Goal: Information Seeking & Learning: Check status

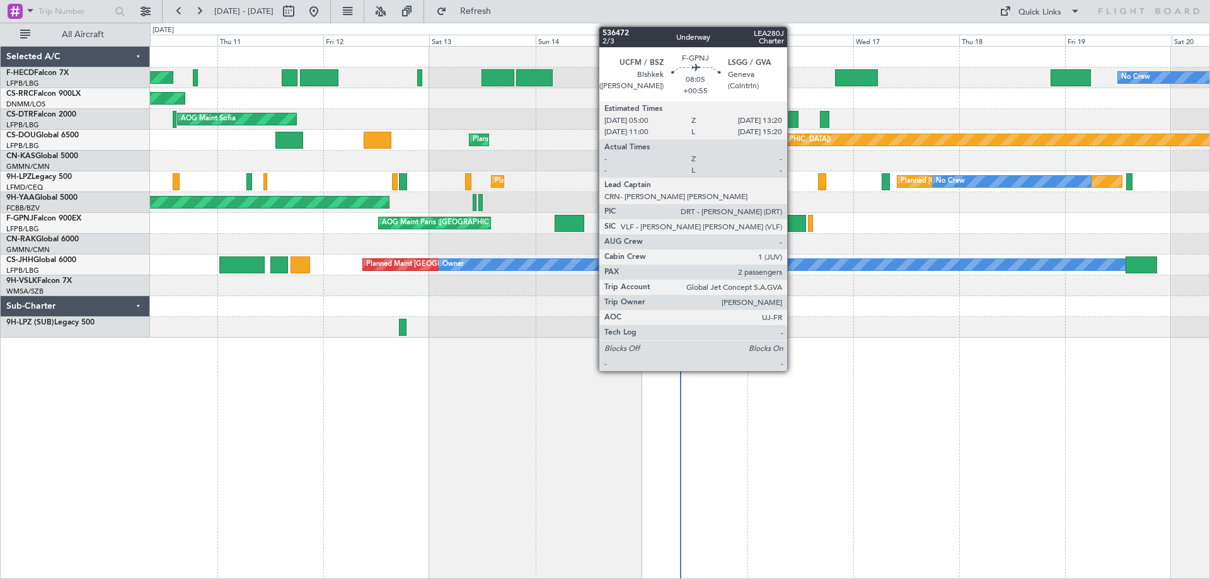
click at [792, 220] on div at bounding box center [787, 223] width 37 height 17
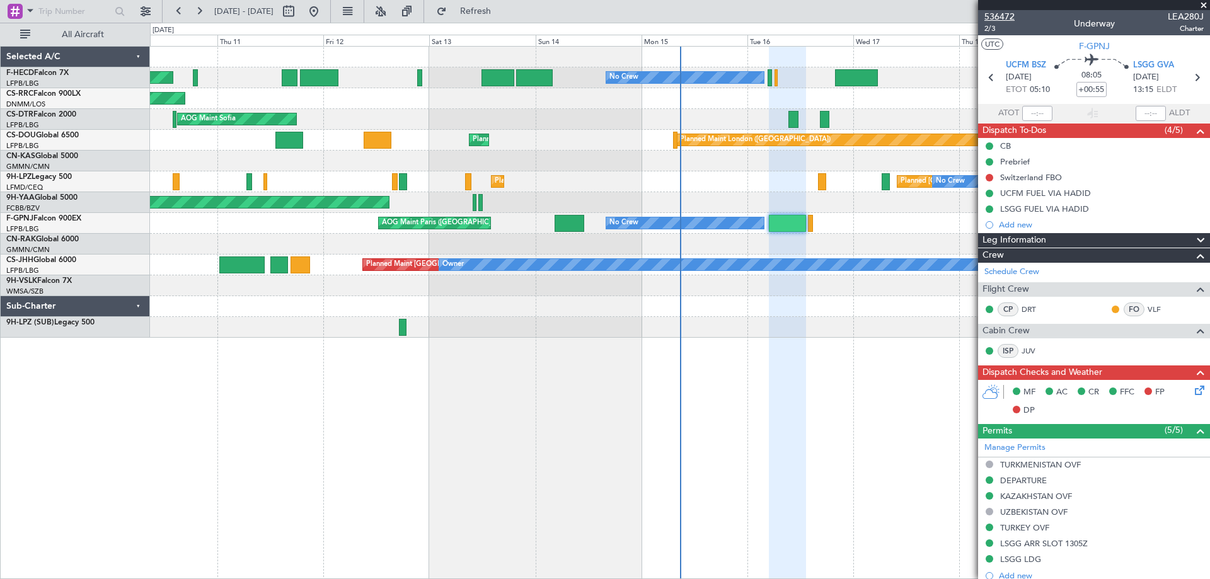
click at [996, 19] on span "536472" at bounding box center [999, 16] width 30 height 13
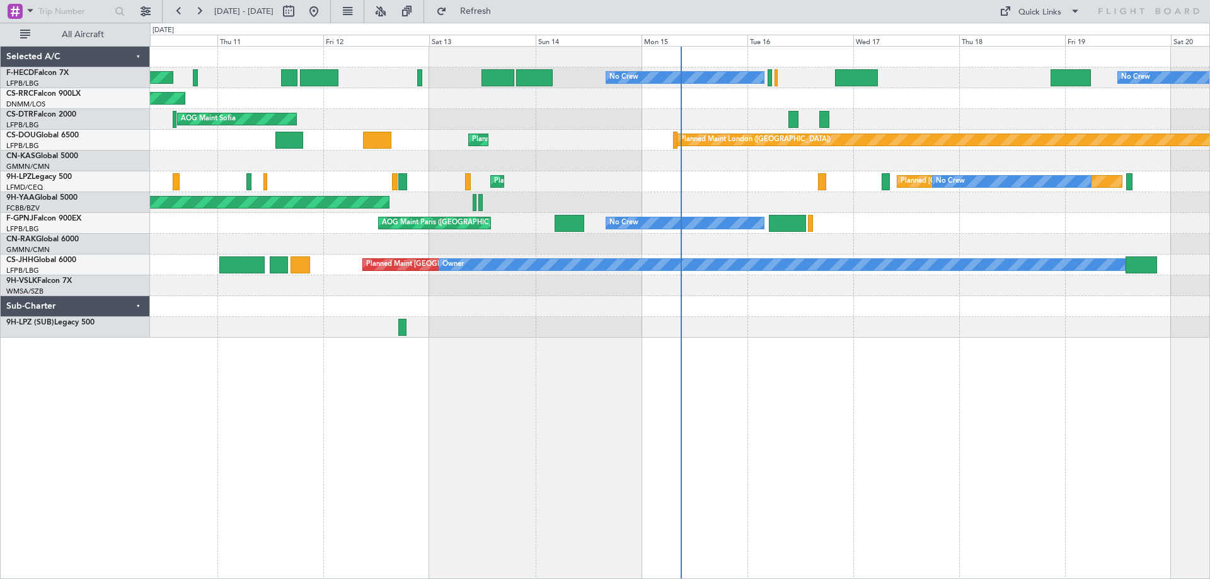
click at [609, 411] on div "No Crew Planned Maint Paris (Le Bourget) No Crew Planned Maint Paris (Le Bourge…" at bounding box center [680, 312] width 1060 height 533
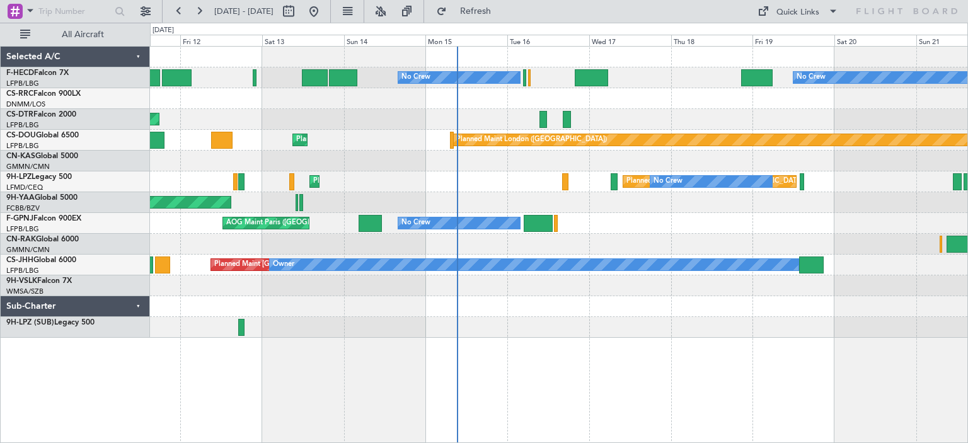
click at [484, 196] on div "AOG Maint Brazzaville (Maya-maya)" at bounding box center [558, 202] width 817 height 21
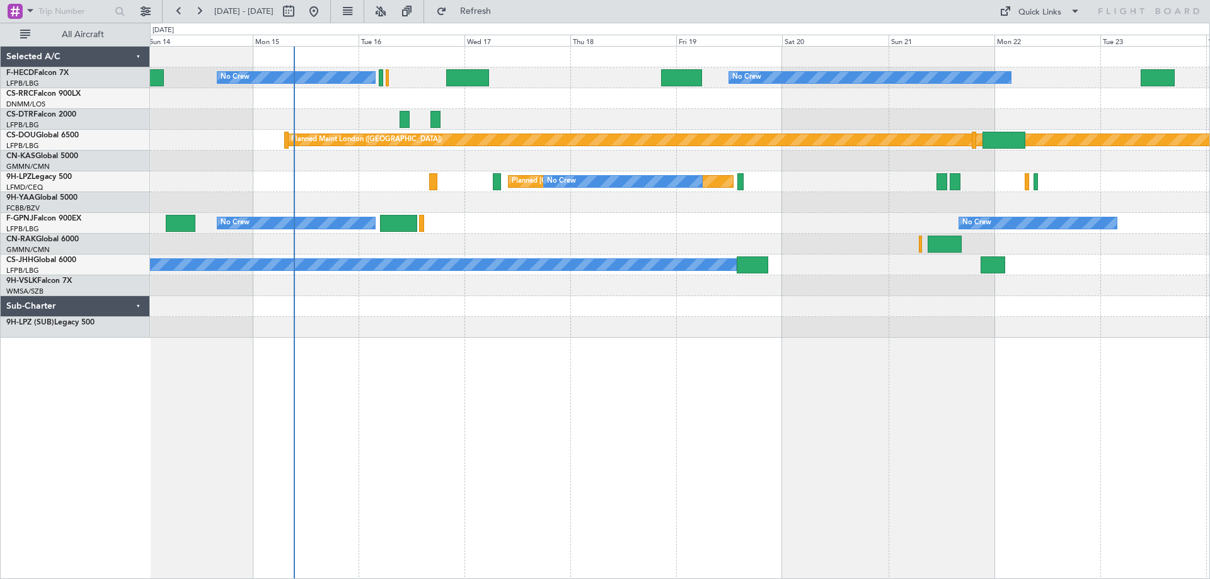
click at [823, 232] on div "No Crew No Crew No Crew Planned Maint Paris (Le Bourget) No Crew Planned Maint …" at bounding box center [679, 192] width 1059 height 291
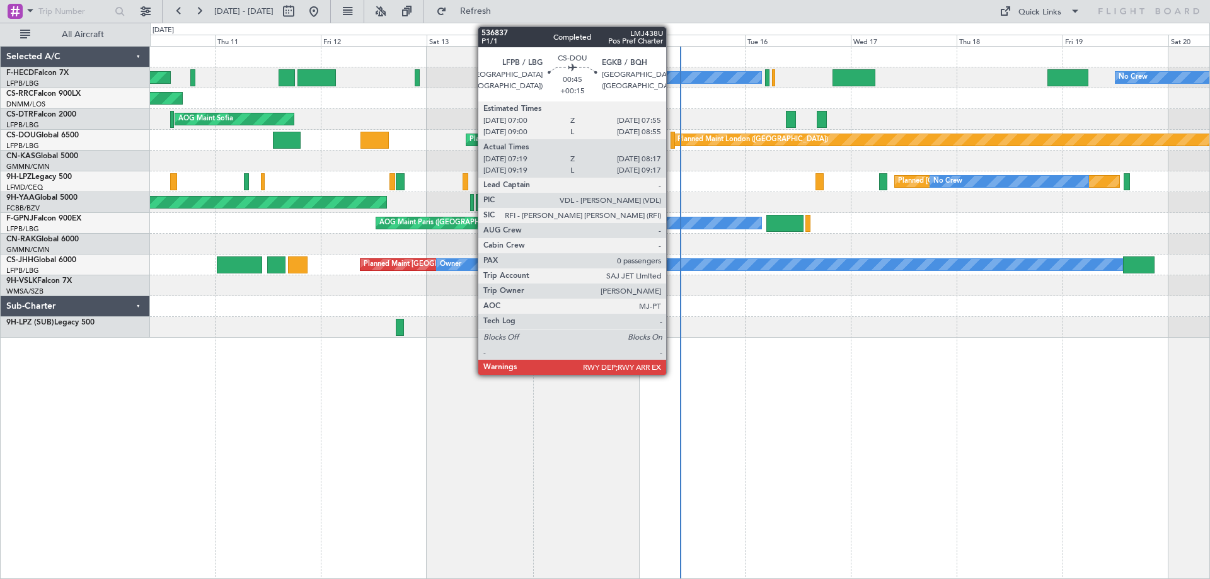
click at [672, 141] on div at bounding box center [672, 140] width 4 height 17
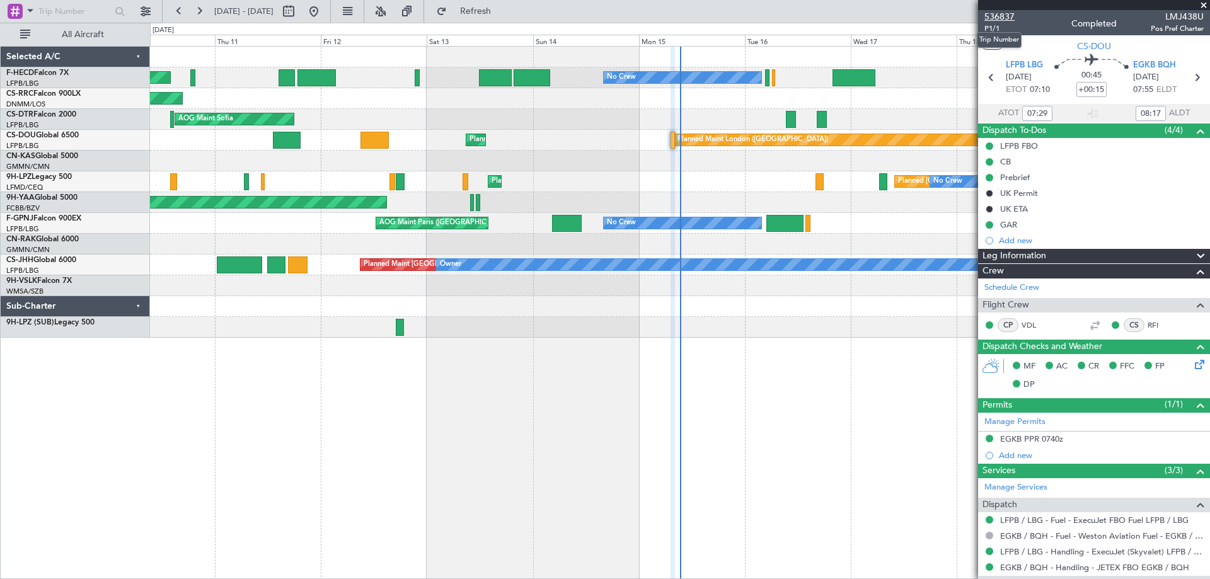
click at [992, 20] on span "536837" at bounding box center [999, 16] width 30 height 13
click at [1203, 5] on span at bounding box center [1203, 5] width 13 height 11
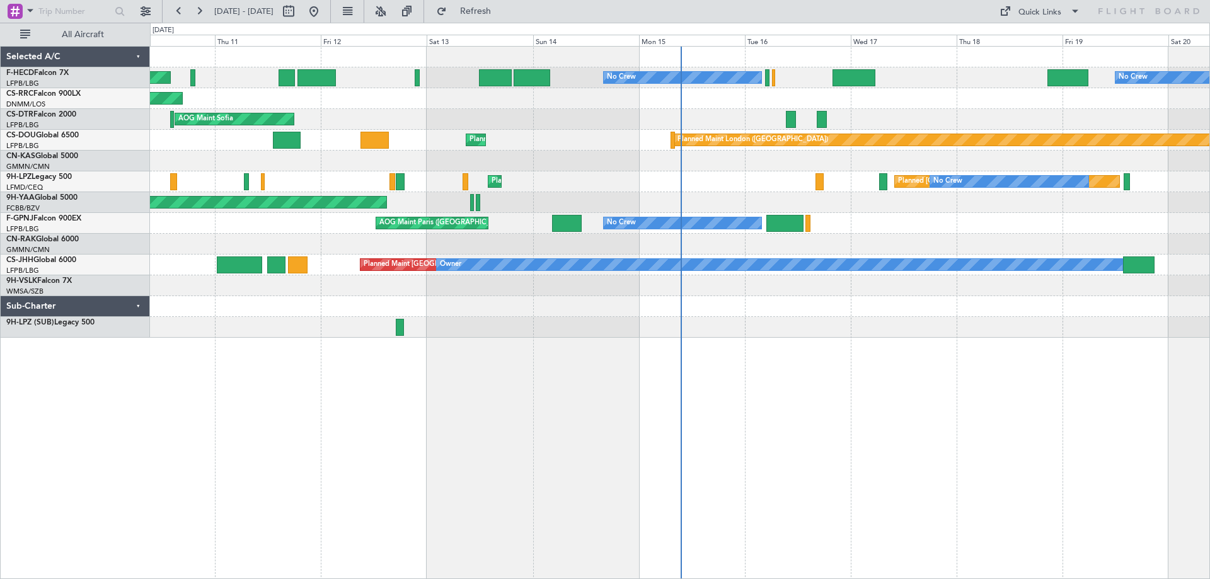
click at [710, 185] on div "No Crew Planned Maint [GEOGRAPHIC_DATA] ([GEOGRAPHIC_DATA]) No Crew Planned Mai…" at bounding box center [679, 192] width 1059 height 291
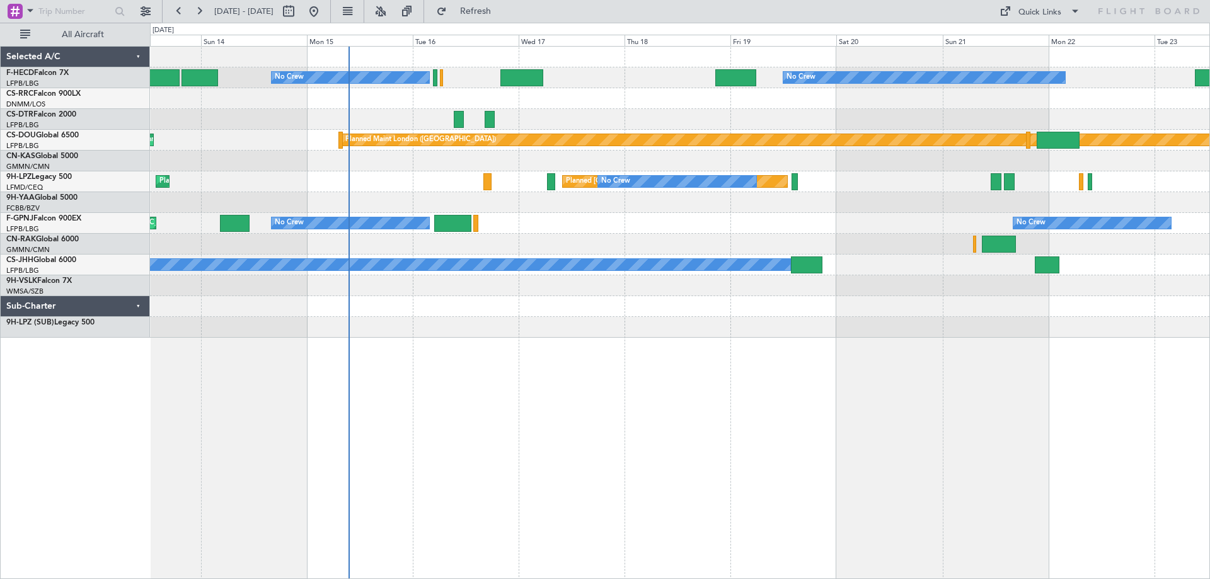
click at [757, 222] on div "No Crew No Crew No Crew Planned Maint [GEOGRAPHIC_DATA] ([GEOGRAPHIC_DATA]) [GE…" at bounding box center [679, 192] width 1059 height 291
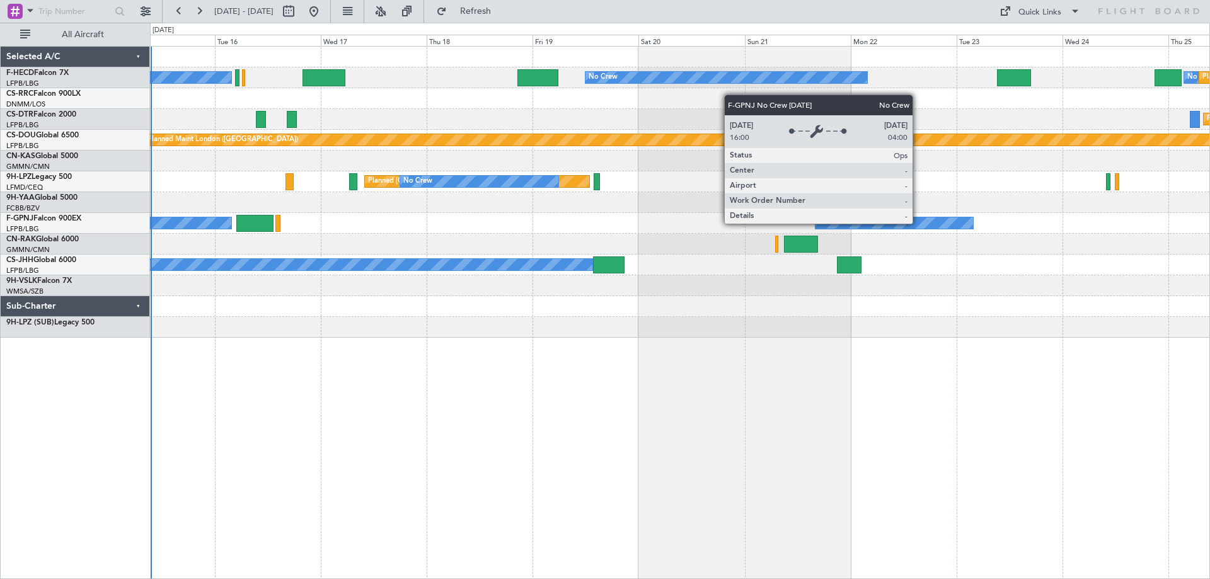
click at [661, 264] on div "No Crew No Crew No Crew Planned Maint [GEOGRAPHIC_DATA] ([GEOGRAPHIC_DATA]) No …" at bounding box center [679, 192] width 1059 height 291
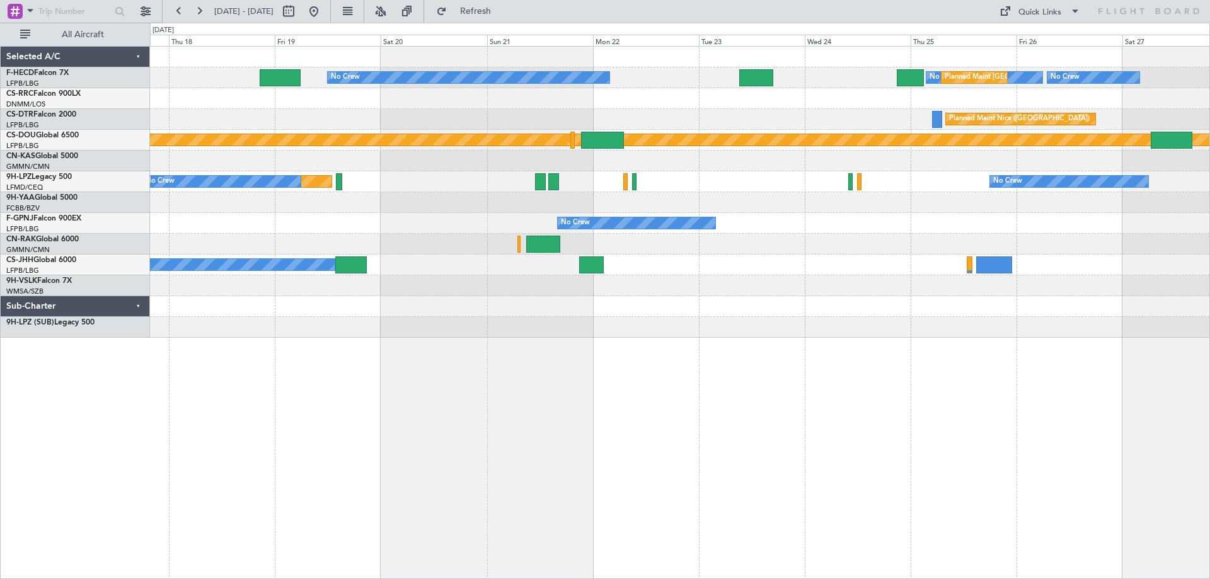
click at [702, 289] on div "No Crew No Crew Planned Maint [GEOGRAPHIC_DATA] ([GEOGRAPHIC_DATA]) No Crew No …" at bounding box center [679, 192] width 1059 height 291
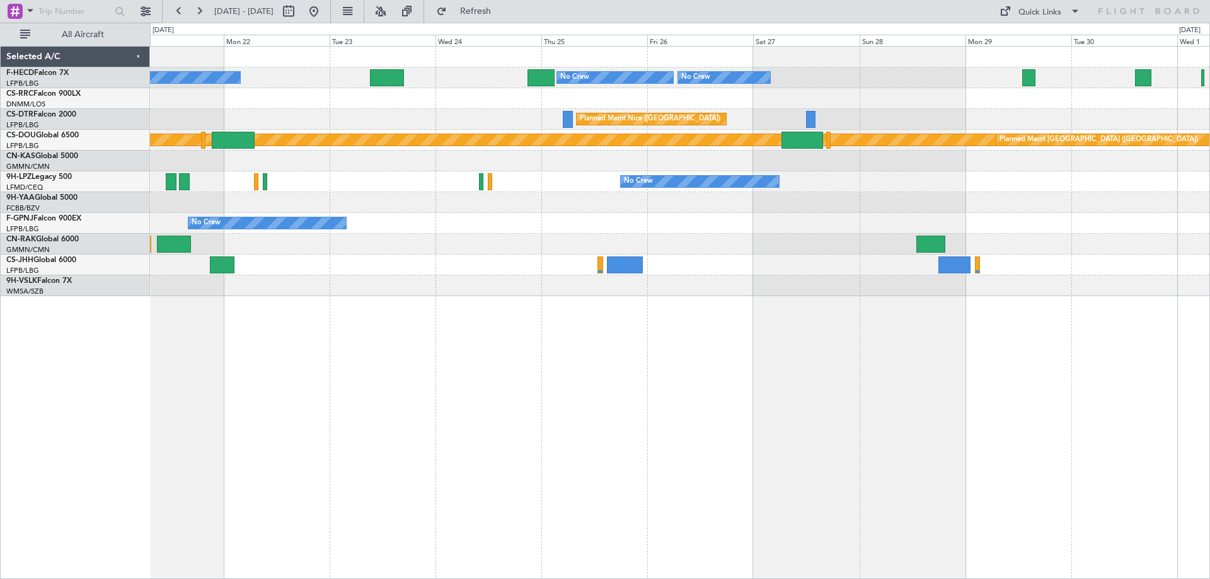
click at [670, 224] on div "No Crew Planned Maint [GEOGRAPHIC_DATA] ([GEOGRAPHIC_DATA]) No Crew No Crew No …" at bounding box center [679, 171] width 1059 height 249
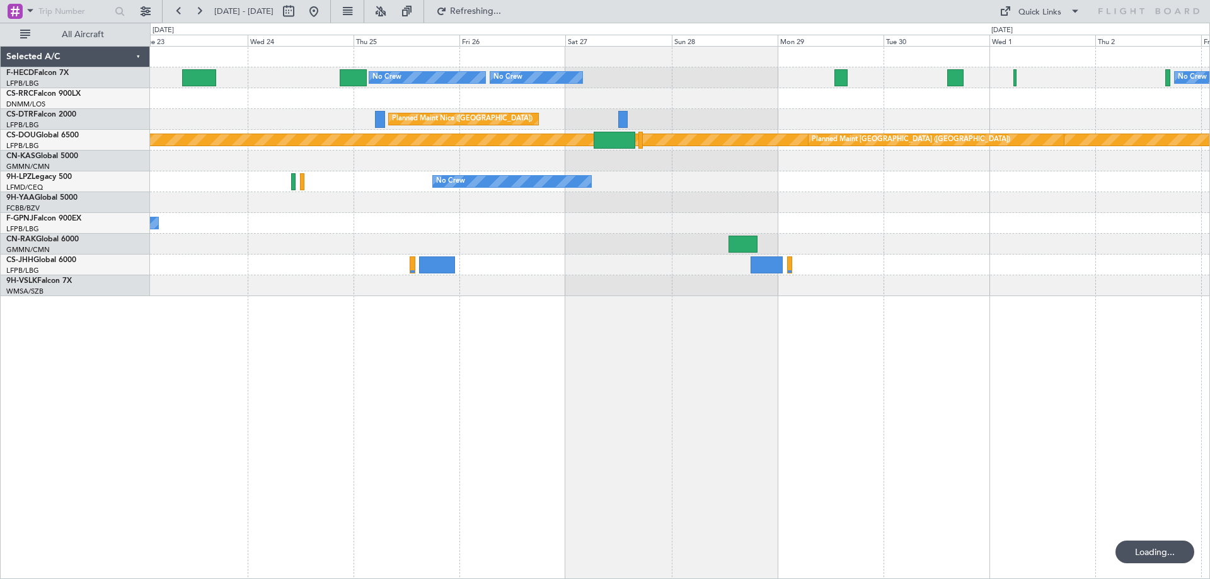
click at [789, 214] on div "No Crew" at bounding box center [679, 223] width 1059 height 21
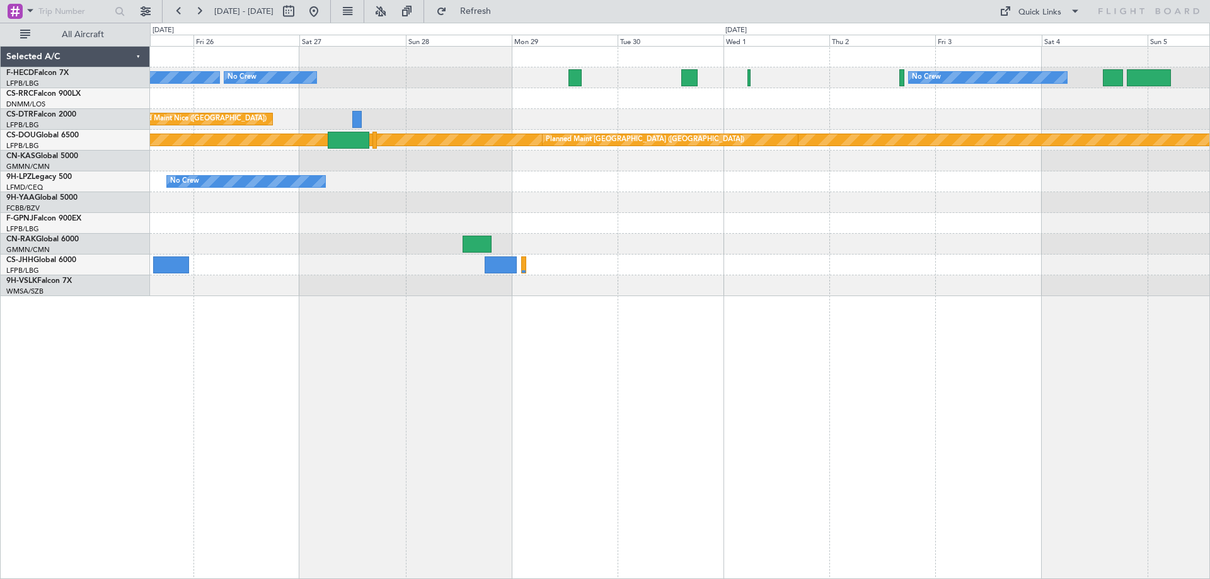
click at [679, 254] on div "Planned Maint [GEOGRAPHIC_DATA] ([GEOGRAPHIC_DATA]) No Crew No Crew No Crew [GE…" at bounding box center [679, 171] width 1059 height 249
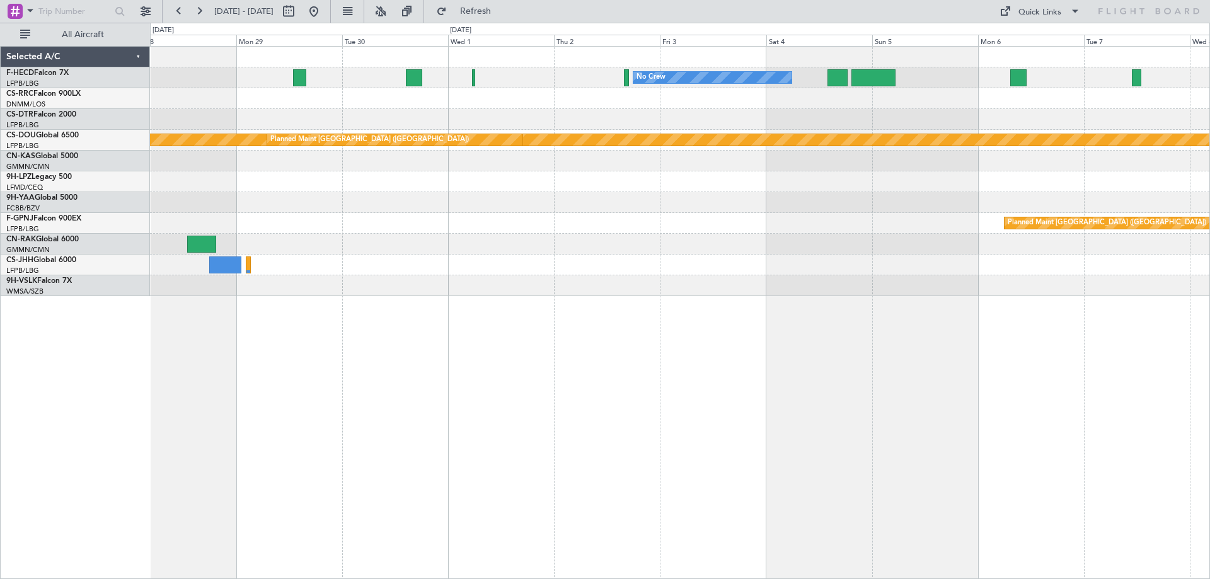
click at [639, 265] on div "No Crew No Crew No Crew No Crew Planned Maint [GEOGRAPHIC_DATA] ([GEOGRAPHIC_DA…" at bounding box center [679, 171] width 1059 height 249
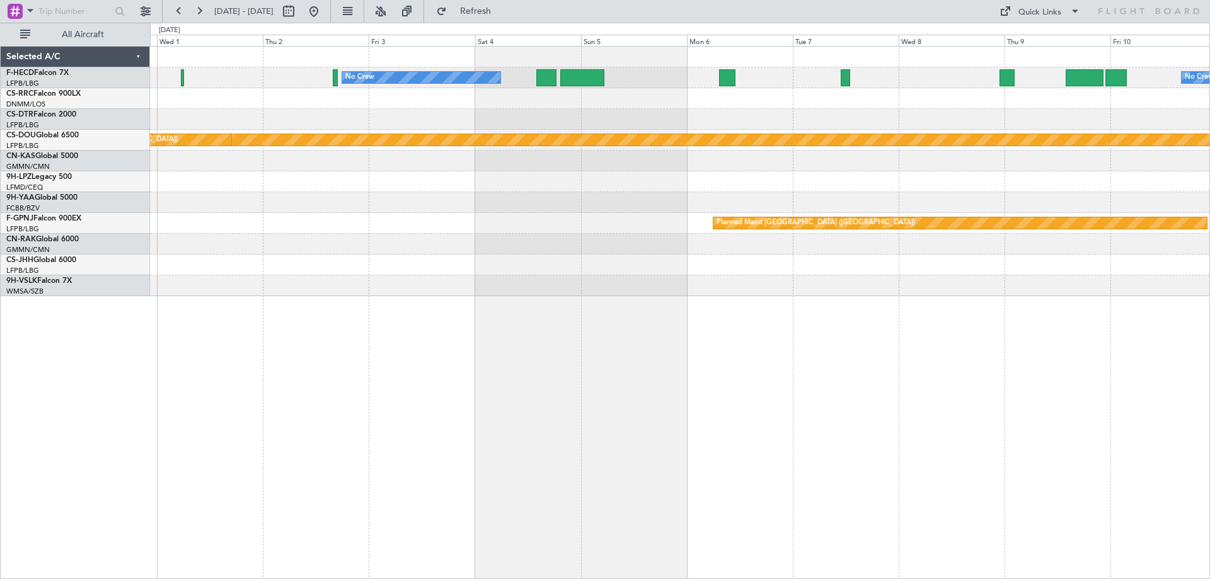
click at [597, 285] on div "No Crew No Crew Planned Maint [GEOGRAPHIC_DATA] ([GEOGRAPHIC_DATA]) Planned Mai…" at bounding box center [679, 171] width 1059 height 249
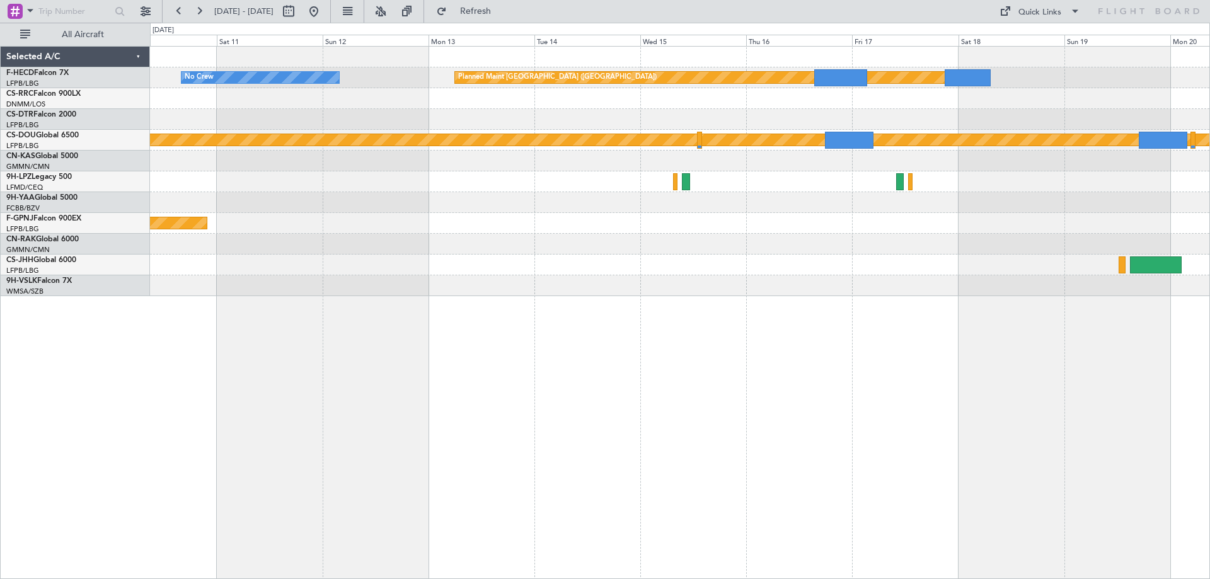
click at [835, 222] on div "Planned Maint [GEOGRAPHIC_DATA] ([GEOGRAPHIC_DATA])" at bounding box center [679, 223] width 1059 height 21
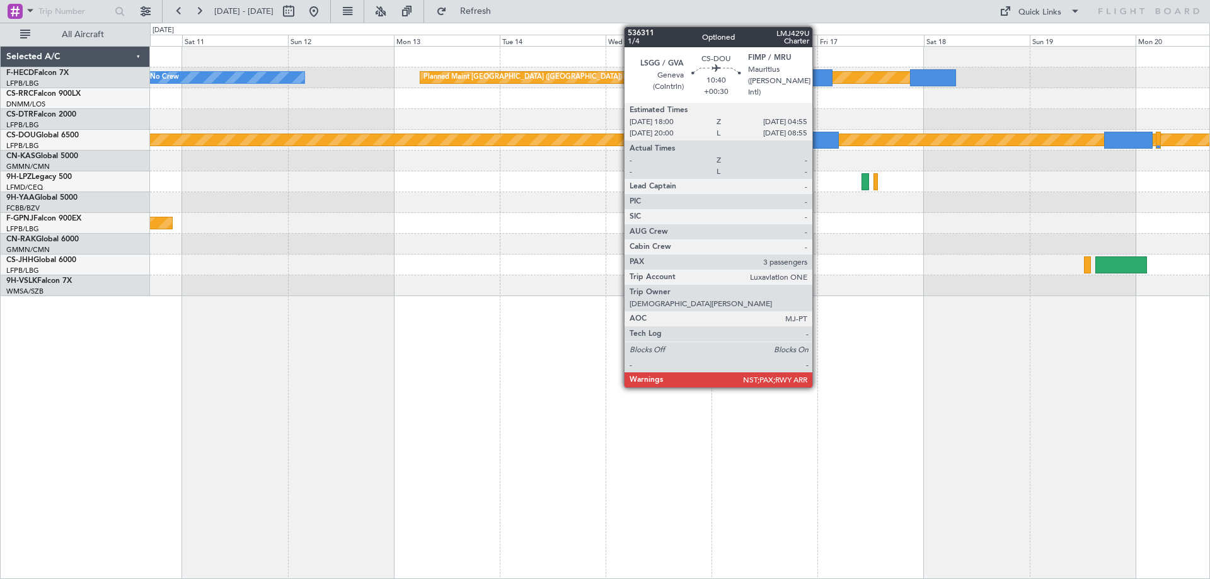
click at [818, 142] on div at bounding box center [814, 140] width 49 height 17
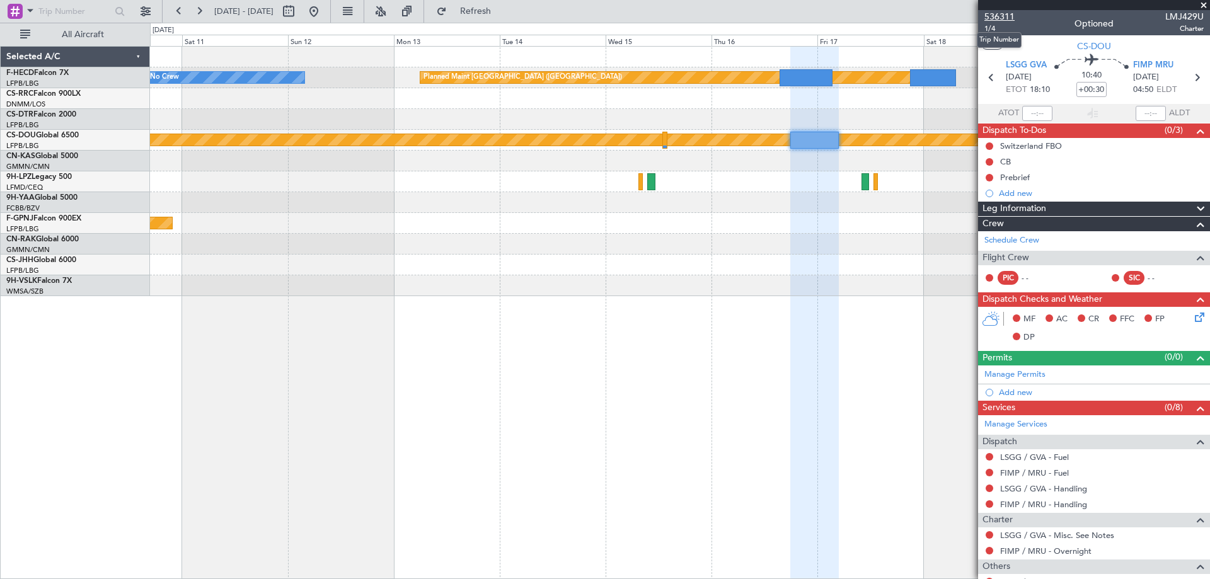
click at [995, 18] on span "536311" at bounding box center [999, 16] width 30 height 13
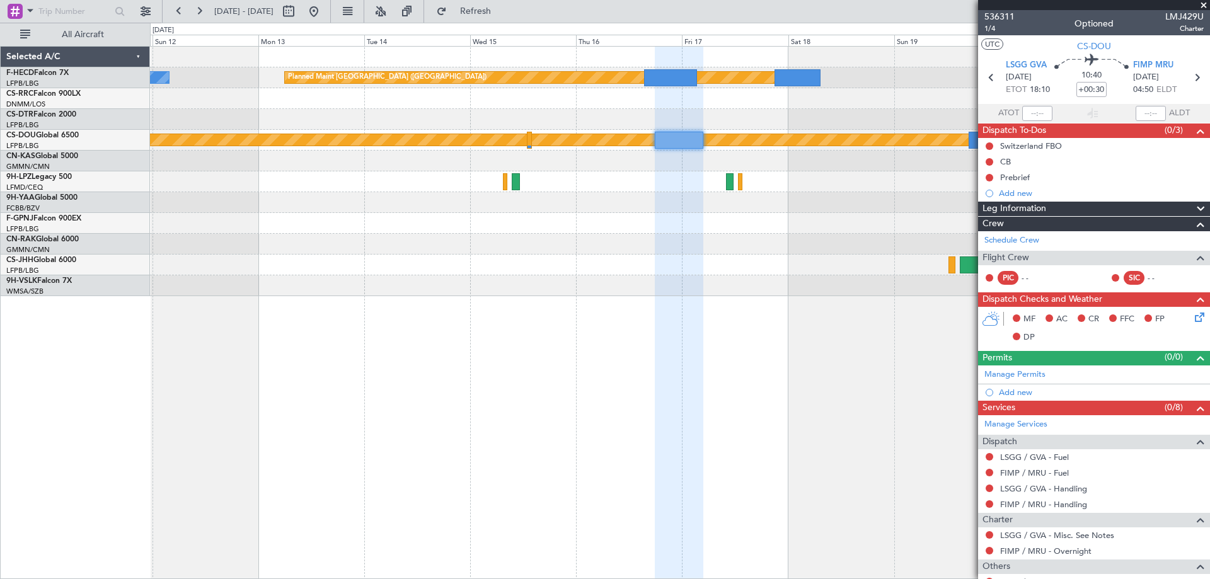
click at [701, 177] on div "Planned Maint [GEOGRAPHIC_DATA] ([GEOGRAPHIC_DATA]) No Crew Planned Maint [GEOG…" at bounding box center [679, 171] width 1059 height 249
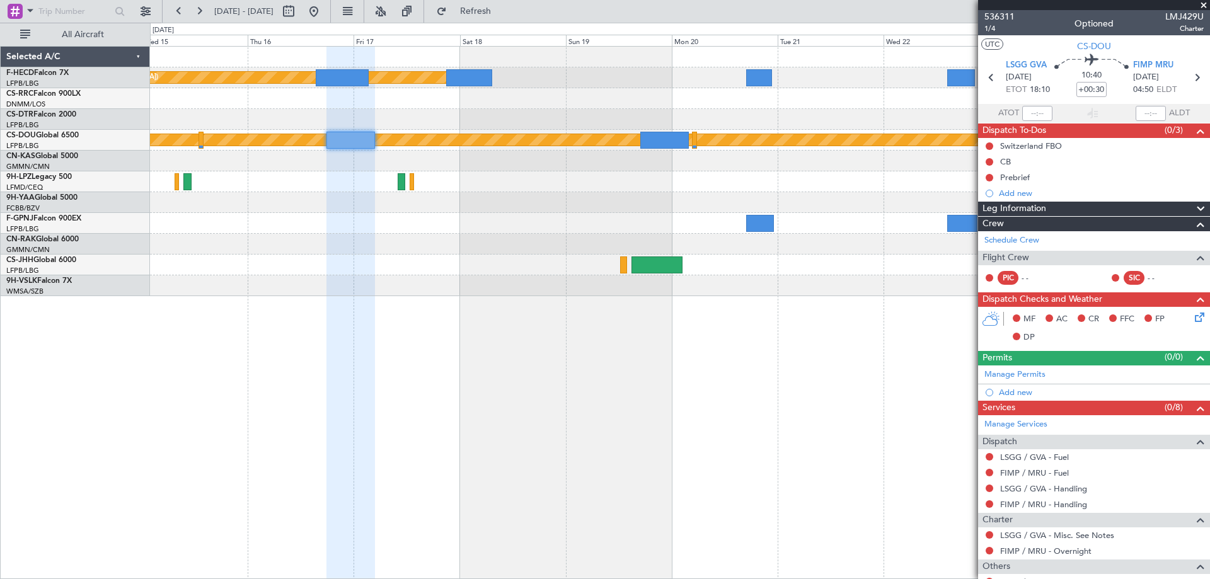
click at [384, 299] on div "Planned Maint [GEOGRAPHIC_DATA] ([GEOGRAPHIC_DATA]) Planned Maint [GEOGRAPHIC_D…" at bounding box center [680, 312] width 1060 height 533
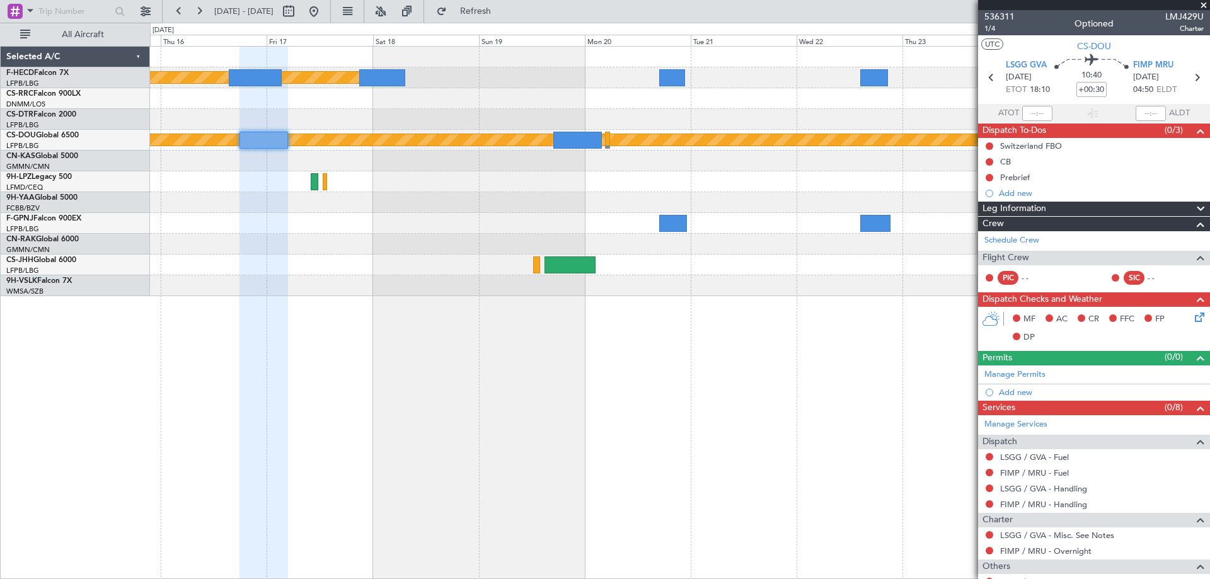
click at [1205, 8] on span at bounding box center [1203, 5] width 13 height 11
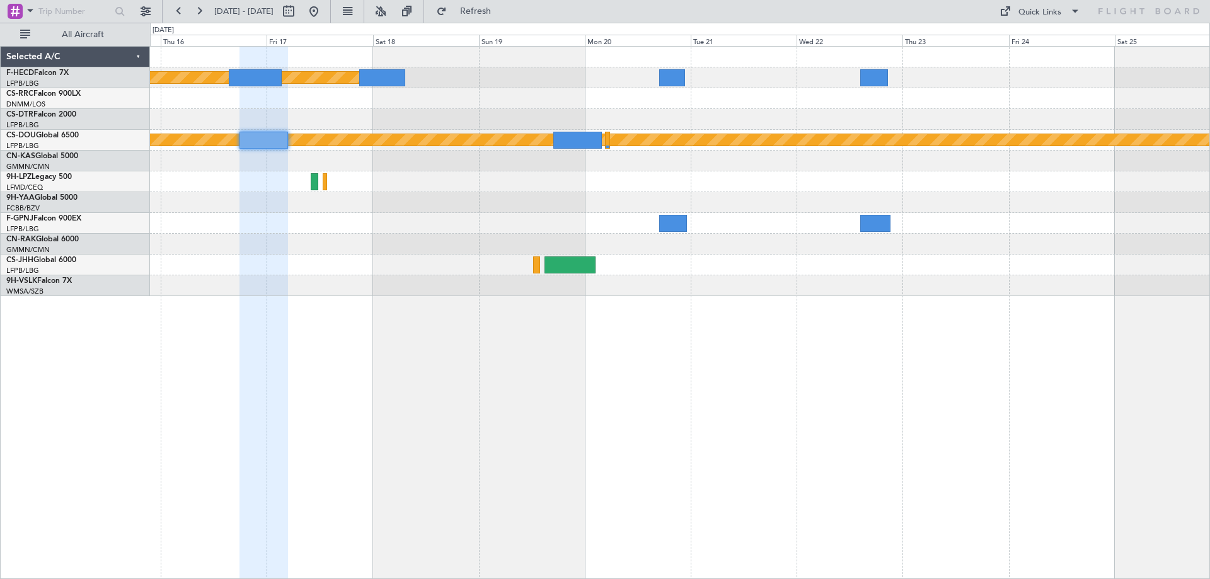
type input "0"
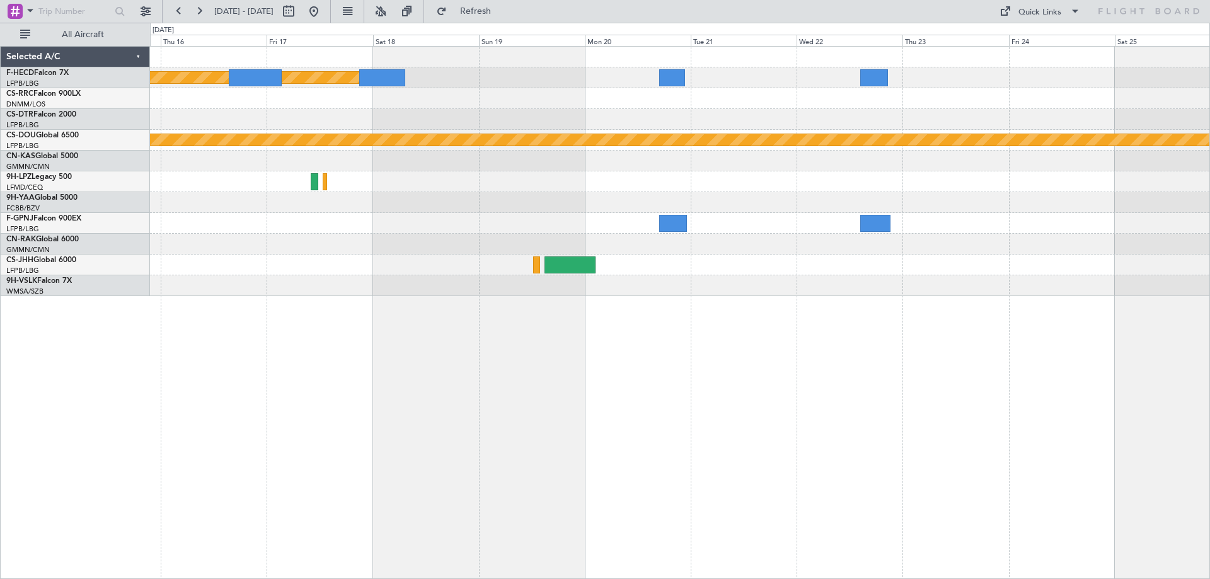
click at [776, 241] on div at bounding box center [679, 244] width 1059 height 21
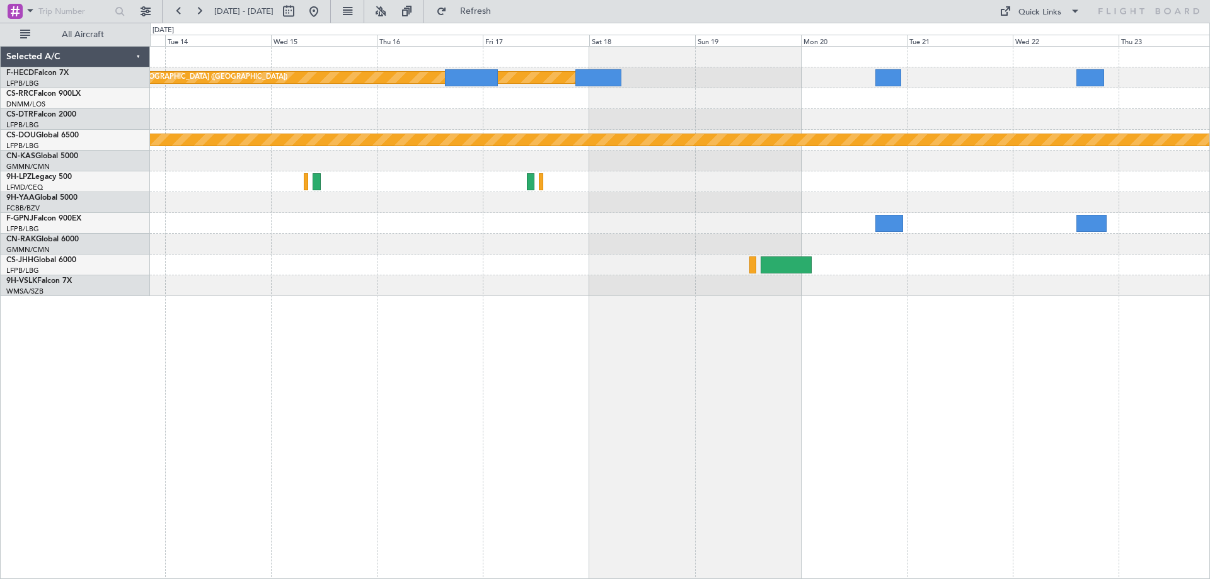
click at [930, 142] on div "Planned Maint [GEOGRAPHIC_DATA] ([GEOGRAPHIC_DATA]) No Crew Planned Maint [GEOG…" at bounding box center [679, 171] width 1059 height 249
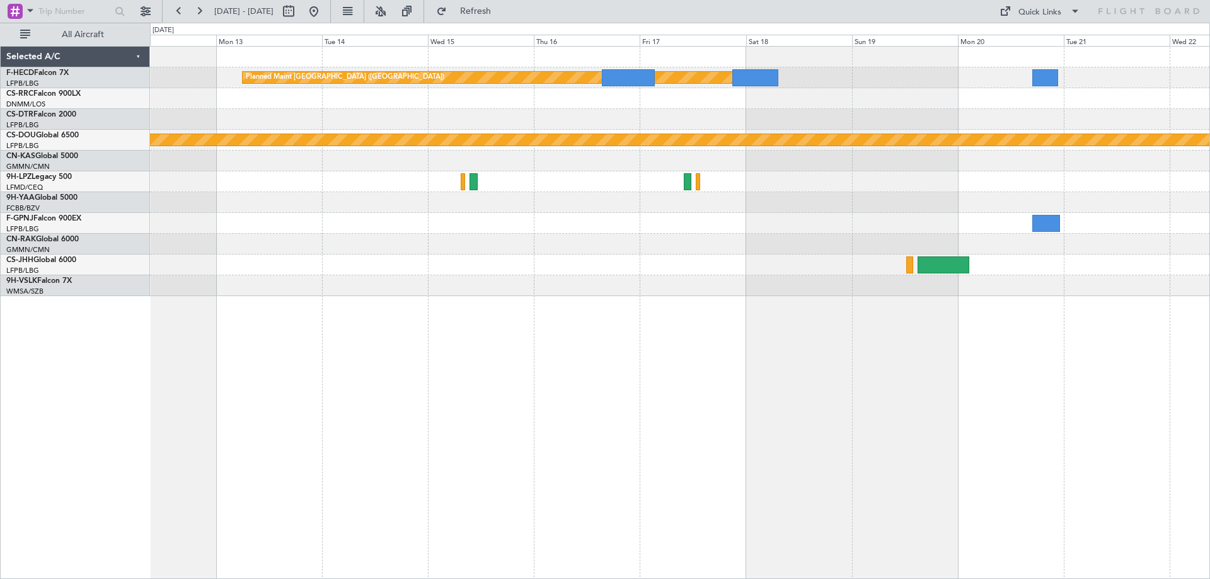
click at [774, 254] on div at bounding box center [679, 244] width 1059 height 21
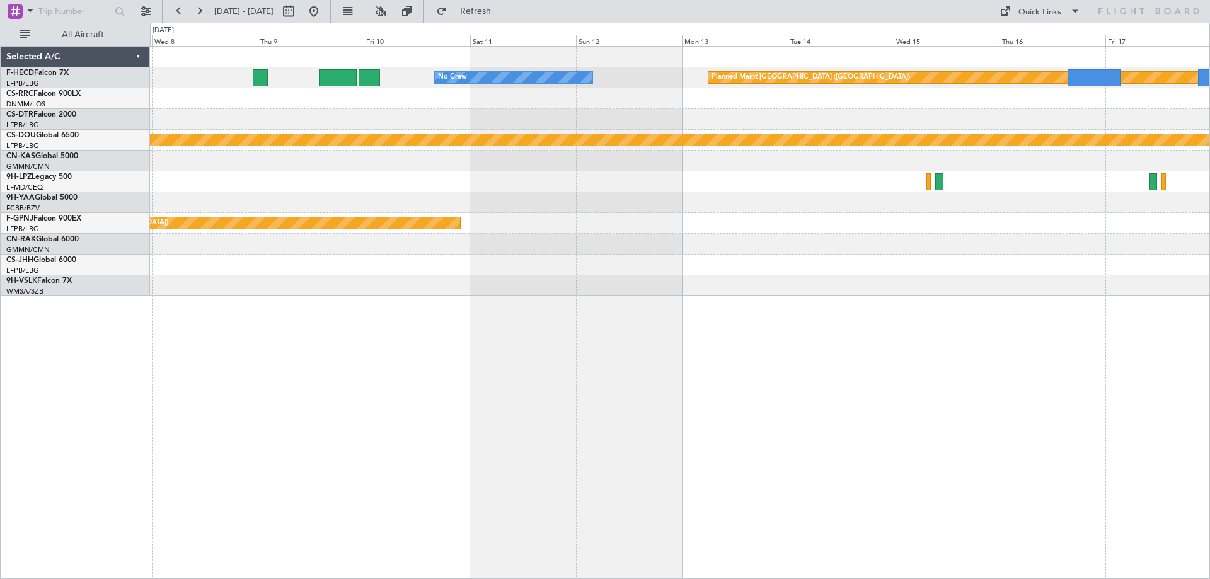
click at [1027, 271] on div "Planned Maint [GEOGRAPHIC_DATA] ([GEOGRAPHIC_DATA]) No Crew Planned Maint [GEOG…" at bounding box center [679, 171] width 1059 height 249
